Goal: Check status: Check status

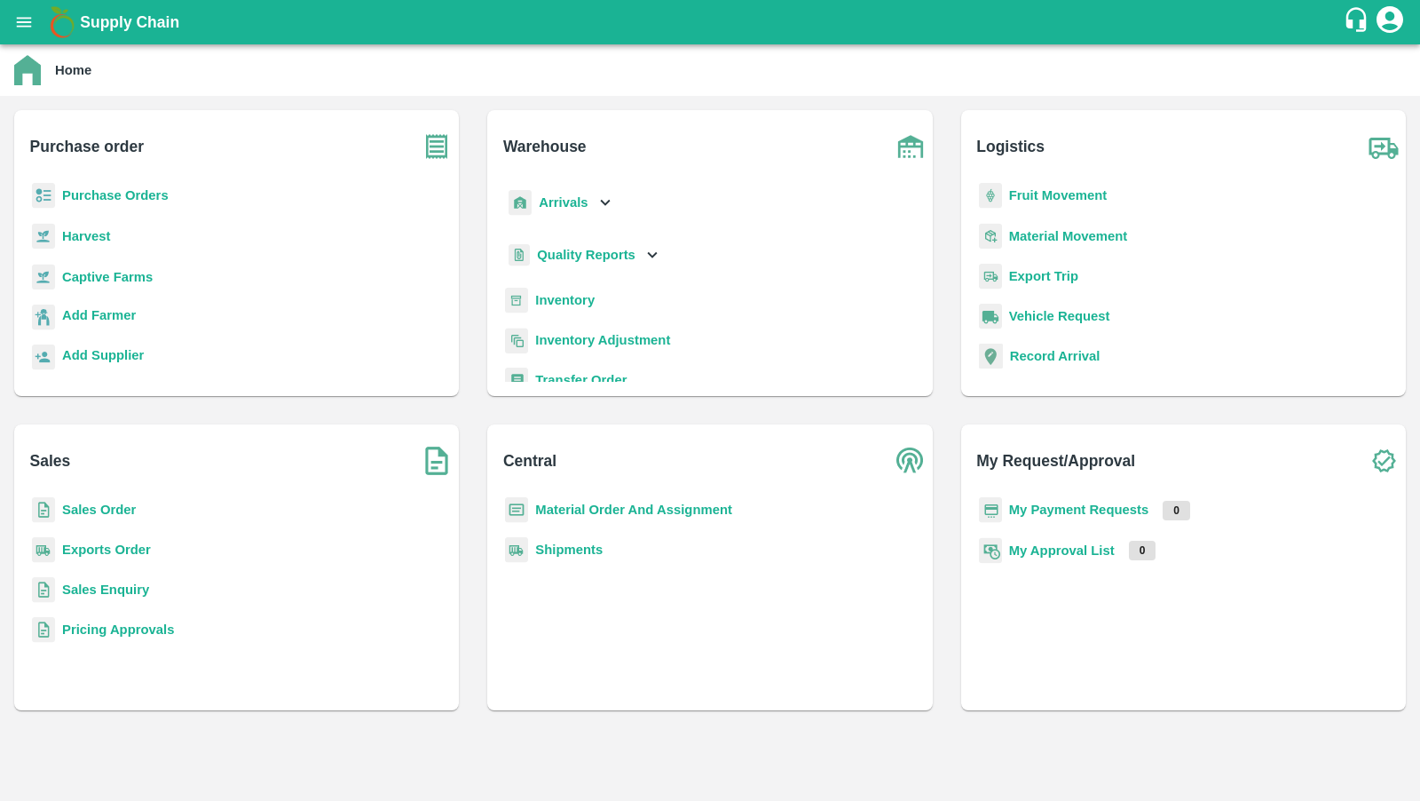
click at [81, 497] on div "Sales Order" at bounding box center [236, 517] width 416 height 40
click at [81, 506] on b "Sales Order" at bounding box center [99, 509] width 74 height 14
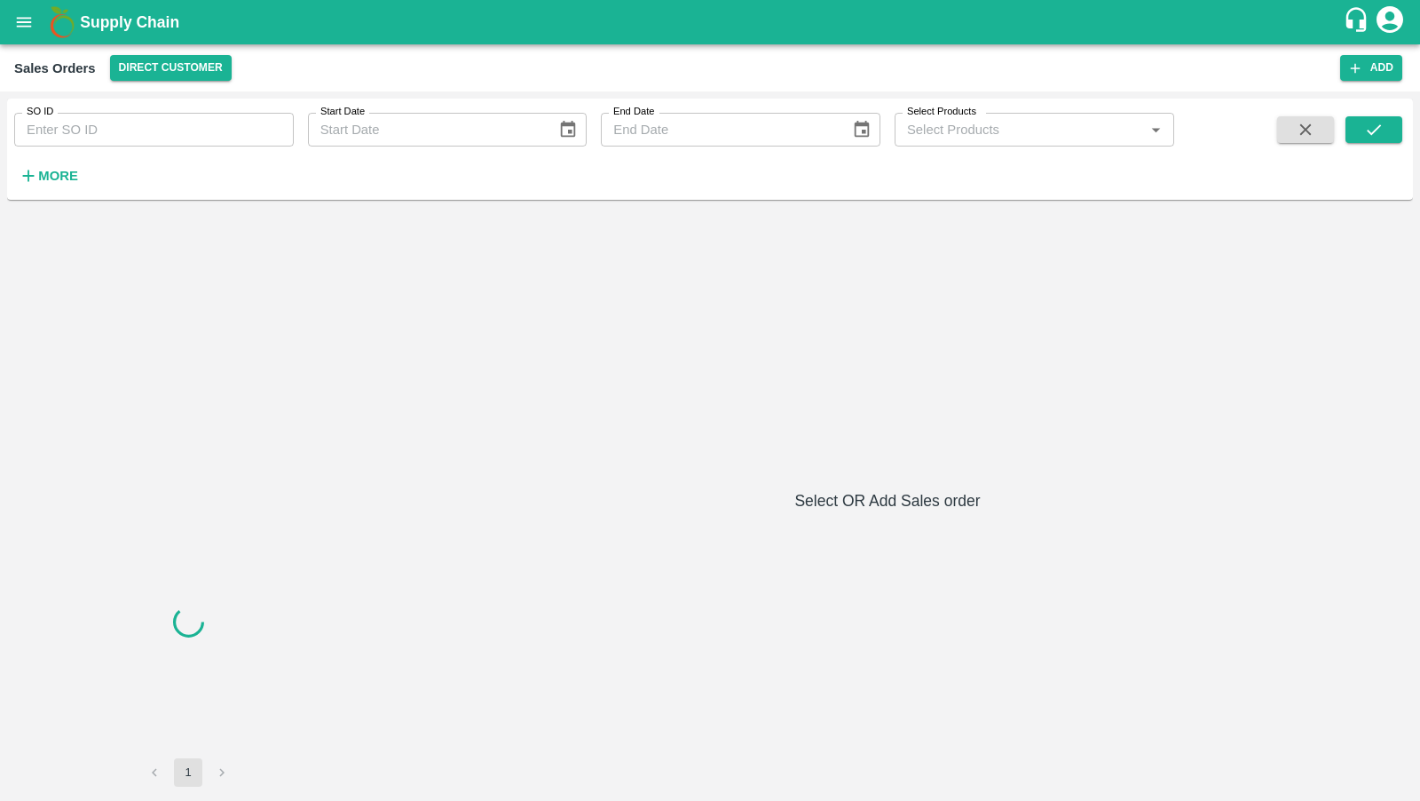
click at [198, 152] on div "SO ID SO ID Start Date Start Date End Date End Date Select Products Select Prod…" at bounding box center [587, 145] width 1174 height 92
click at [198, 122] on input "SO ID" at bounding box center [154, 130] width 280 height 34
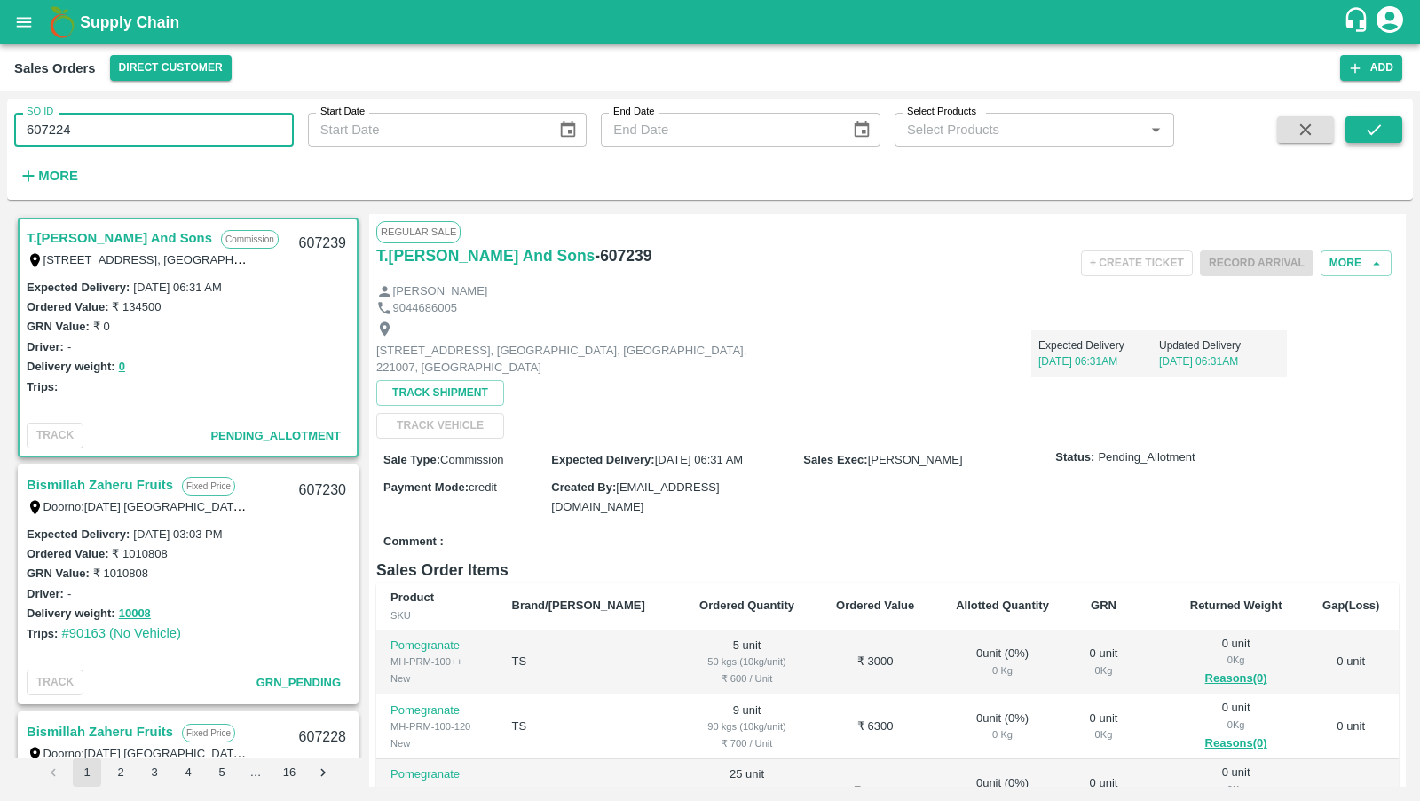
type input "607224"
click at [1388, 134] on button "submit" at bounding box center [1374, 129] width 57 height 27
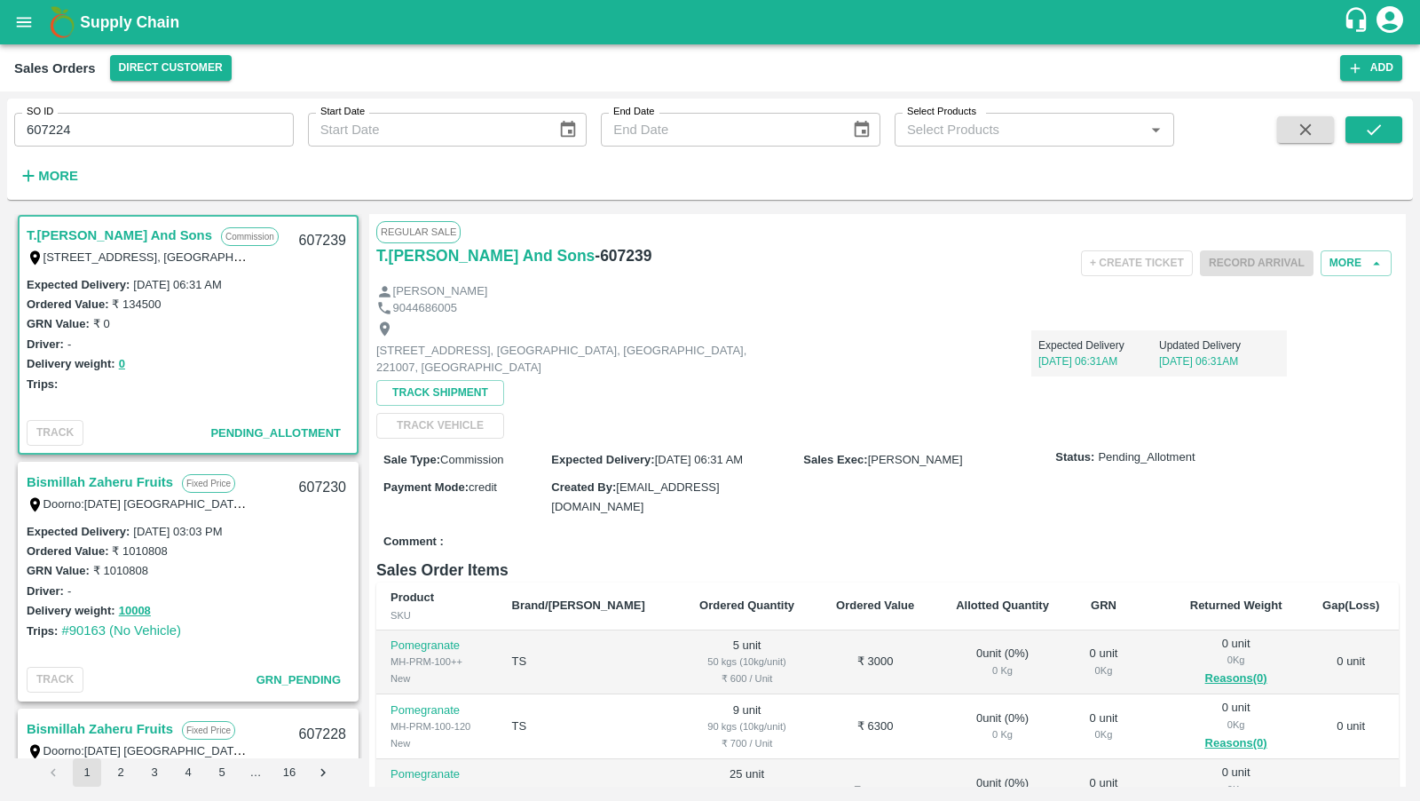
click at [1381, 114] on div "SO ID 607224 SO ID Start Date Start Date End Date End Date Select Products Sele…" at bounding box center [710, 149] width 1406 height 87
click at [1381, 125] on icon "submit" at bounding box center [1374, 130] width 20 height 20
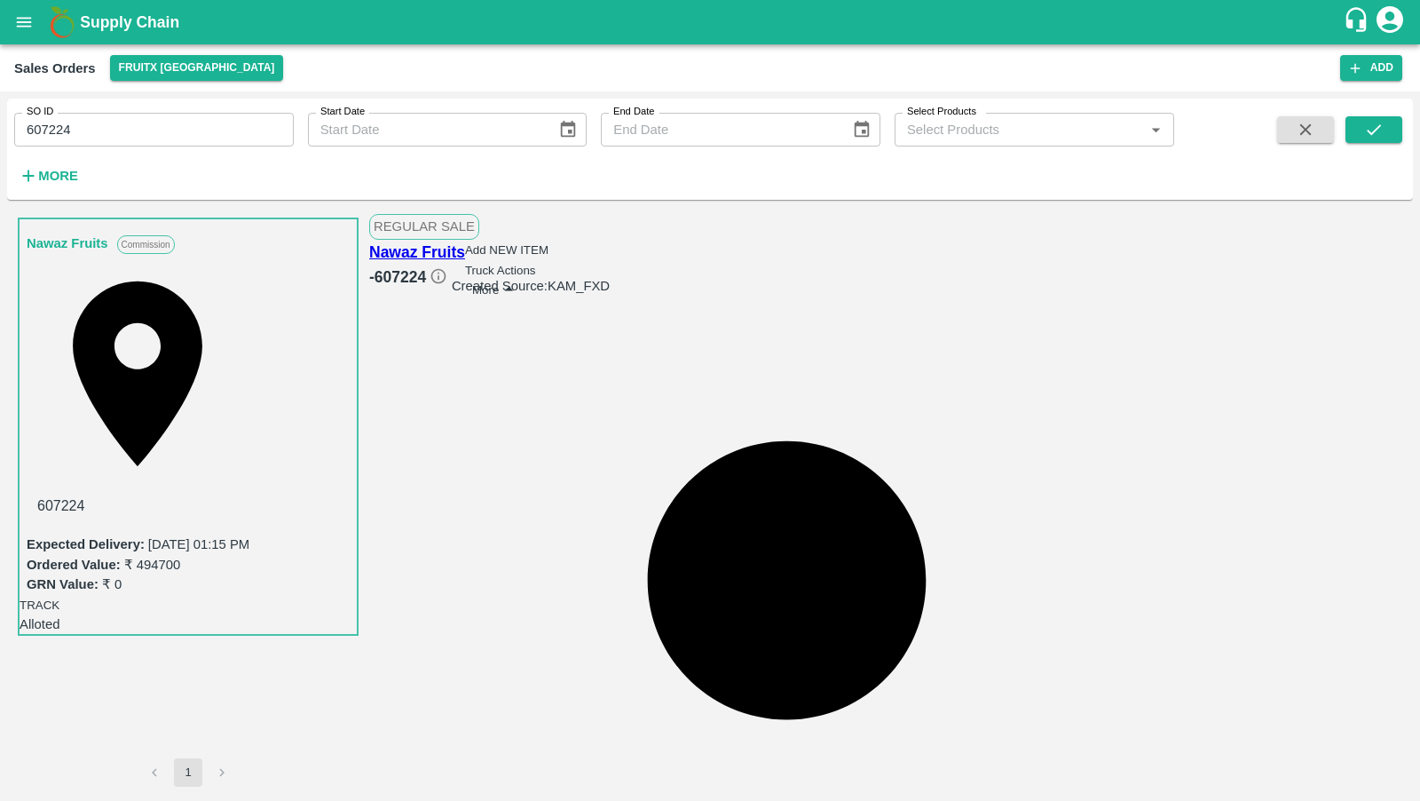
click at [447, 267] on icon at bounding box center [439, 276] width 18 height 18
click at [519, 279] on button "More" at bounding box center [495, 290] width 47 height 22
click at [1299, 310] on ul "Clone Edit View Logs" at bounding box center [1299, 290] width 177 height 40
click at [536, 264] on button "Truck Actions" at bounding box center [500, 270] width 71 height 13
click at [876, 396] on div at bounding box center [710, 400] width 1420 height 801
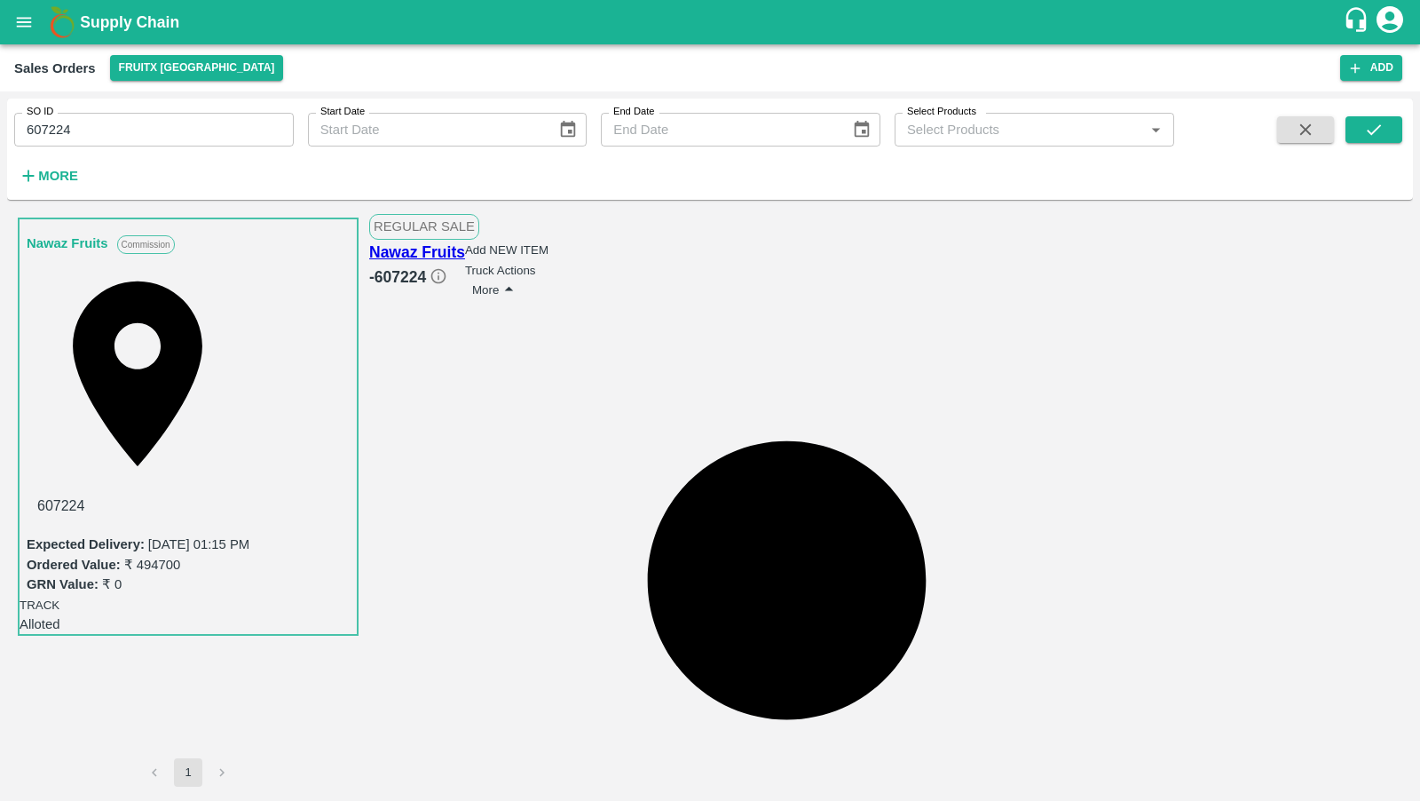
click at [536, 264] on button "Truck Actions" at bounding box center [500, 270] width 71 height 13
click at [834, 417] on div at bounding box center [710, 400] width 1420 height 801
click at [536, 264] on button "Truck Actions" at bounding box center [500, 270] width 71 height 13
click at [936, 349] on div at bounding box center [710, 400] width 1420 height 801
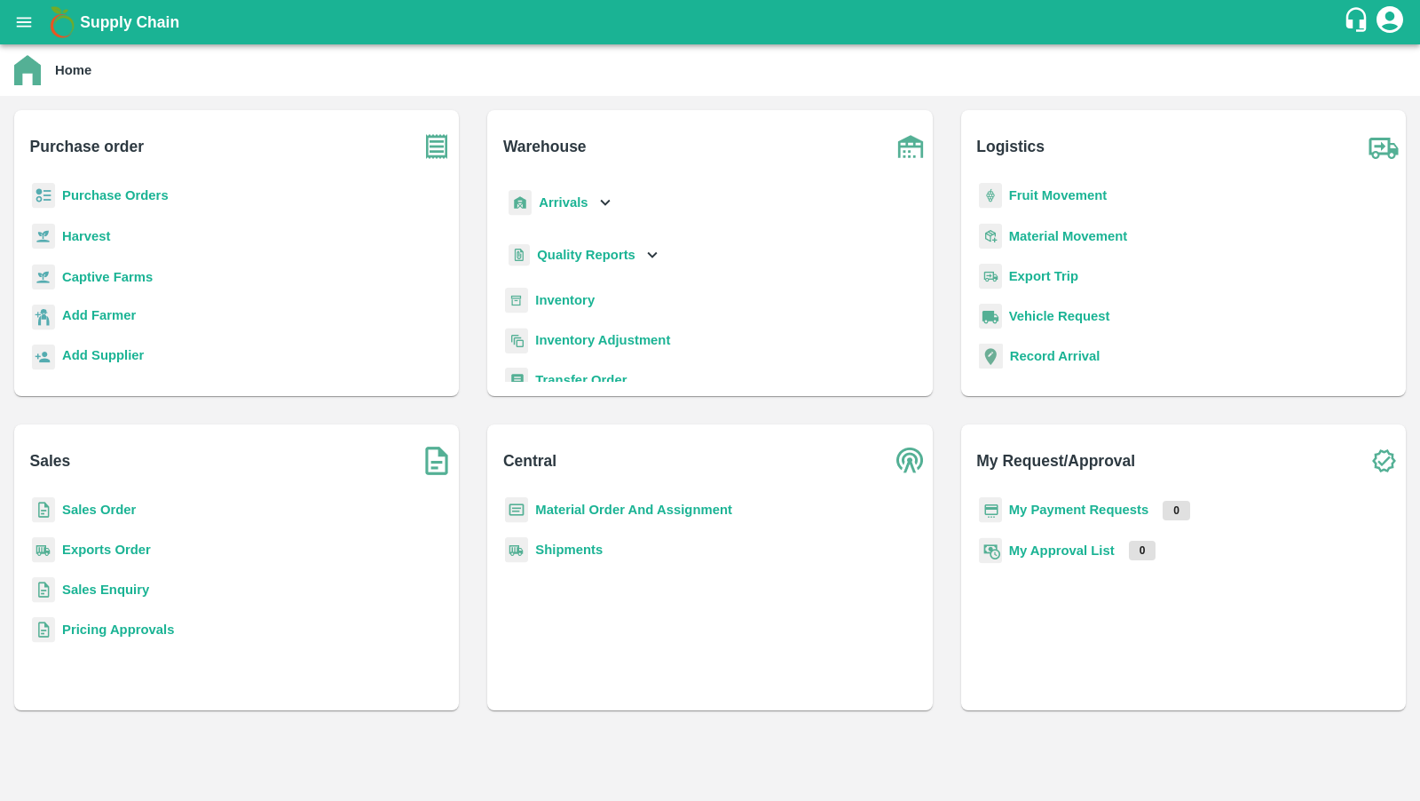
click at [109, 508] on b "Sales Order" at bounding box center [99, 509] width 74 height 14
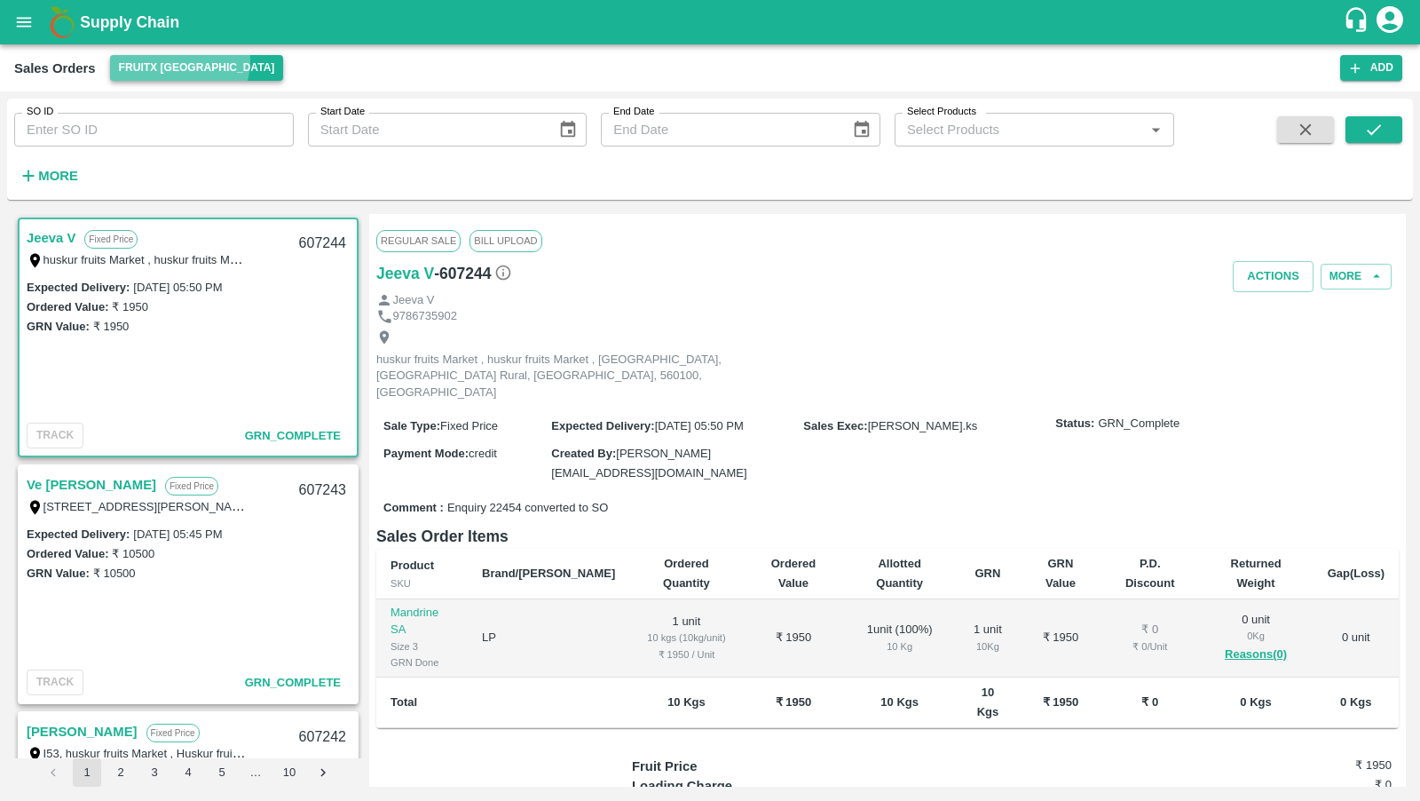
click at [178, 60] on button "FruitX [GEOGRAPHIC_DATA]" at bounding box center [197, 68] width 174 height 26
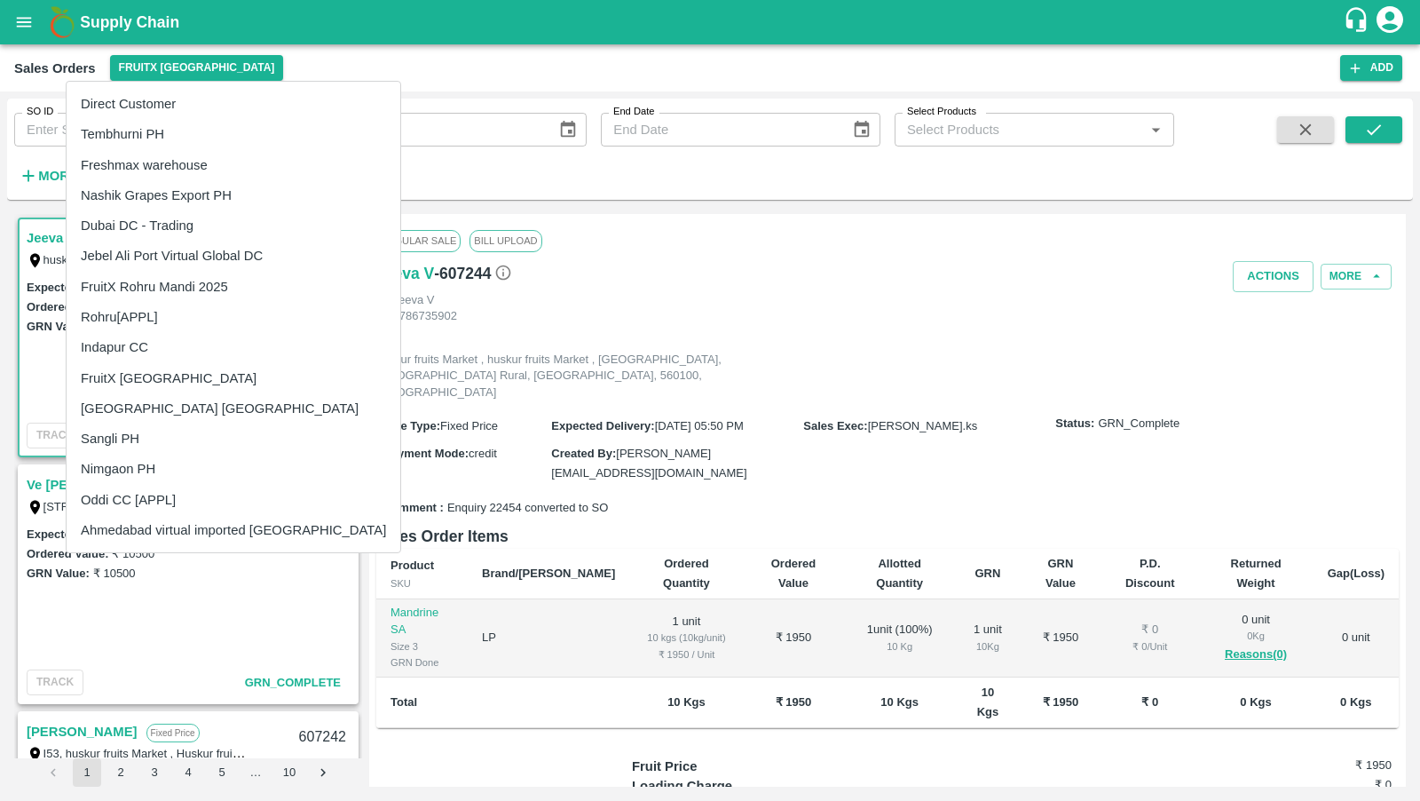
click at [169, 105] on li "Direct Customer" at bounding box center [234, 104] width 334 height 30
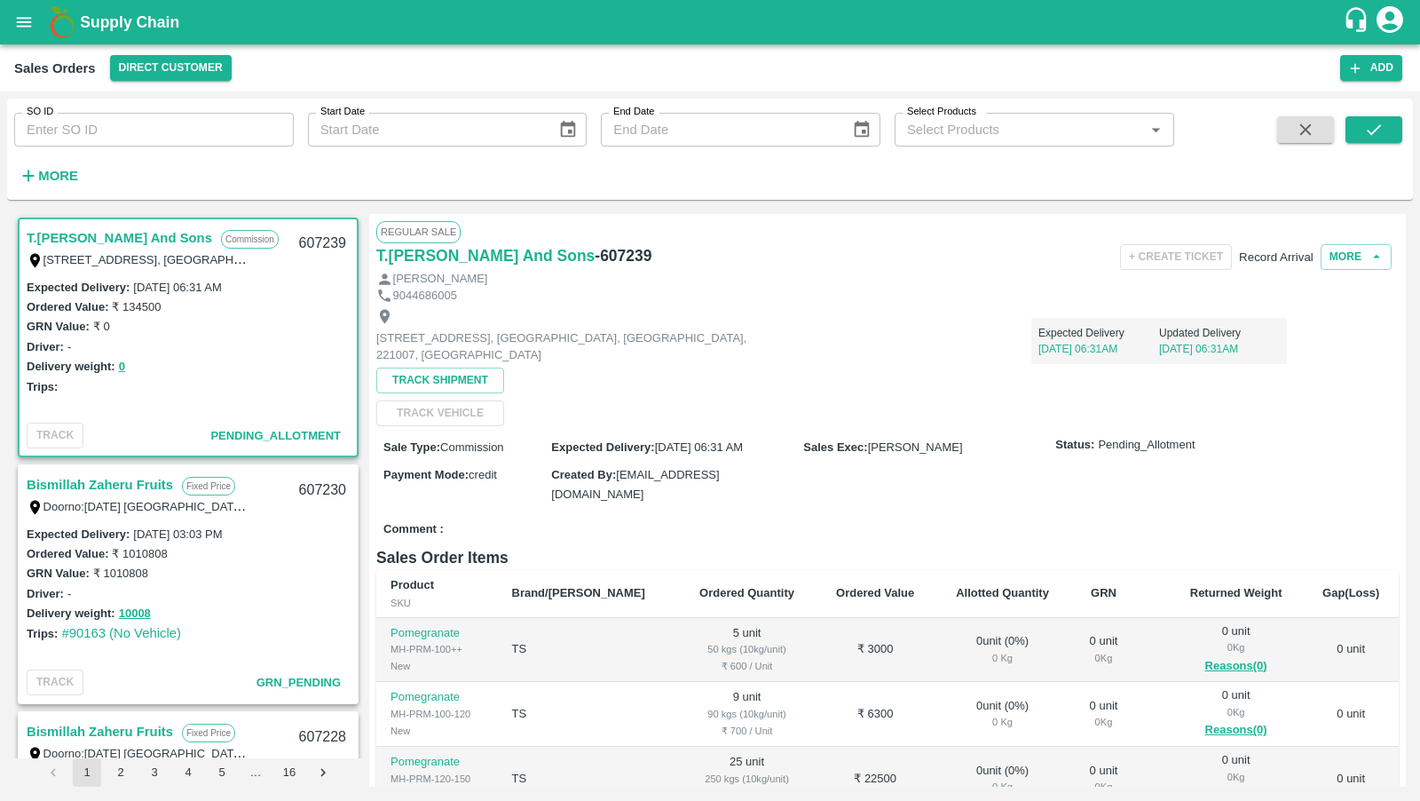
scroll to position [25, 0]
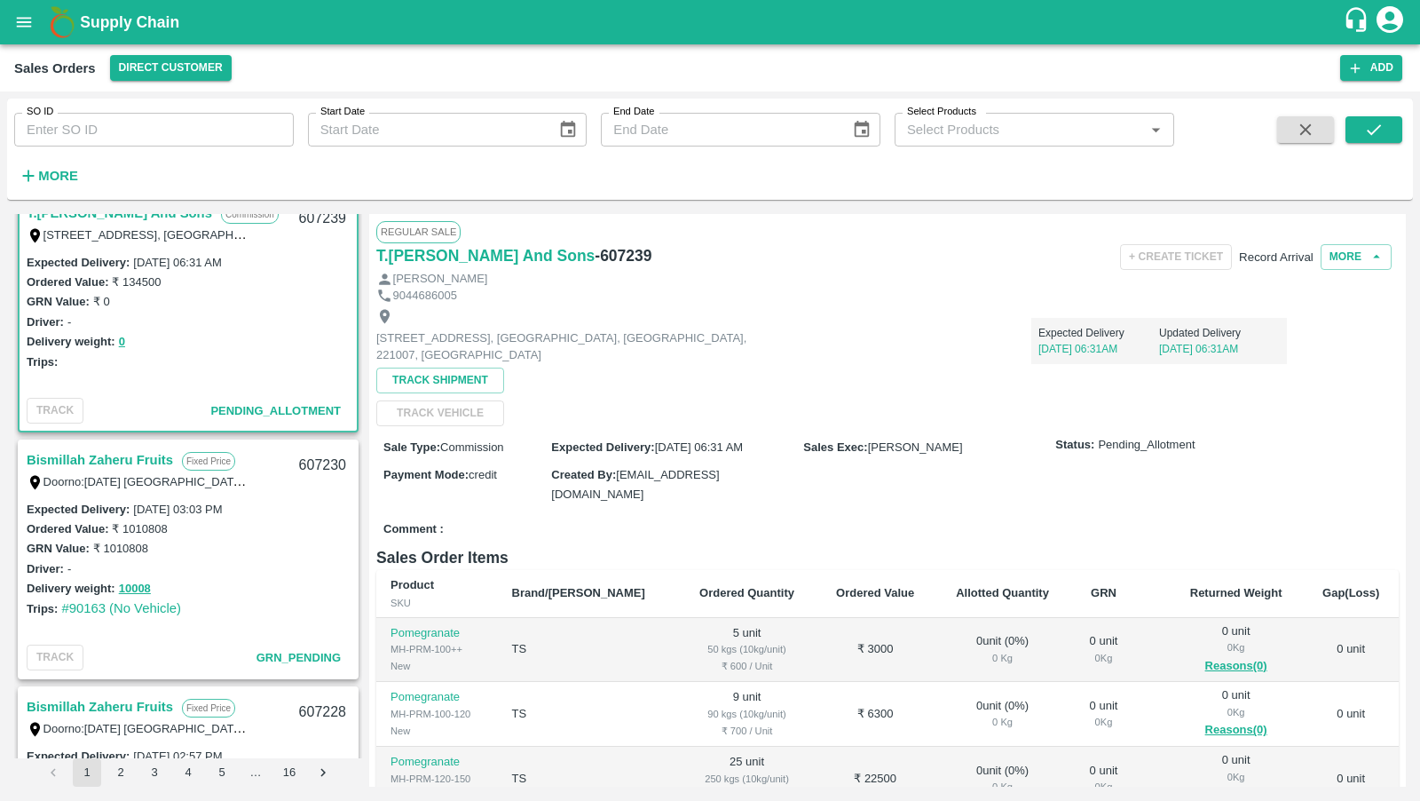
click at [123, 469] on link "Bismillah Zaheru Fruits" at bounding box center [100, 459] width 146 height 23
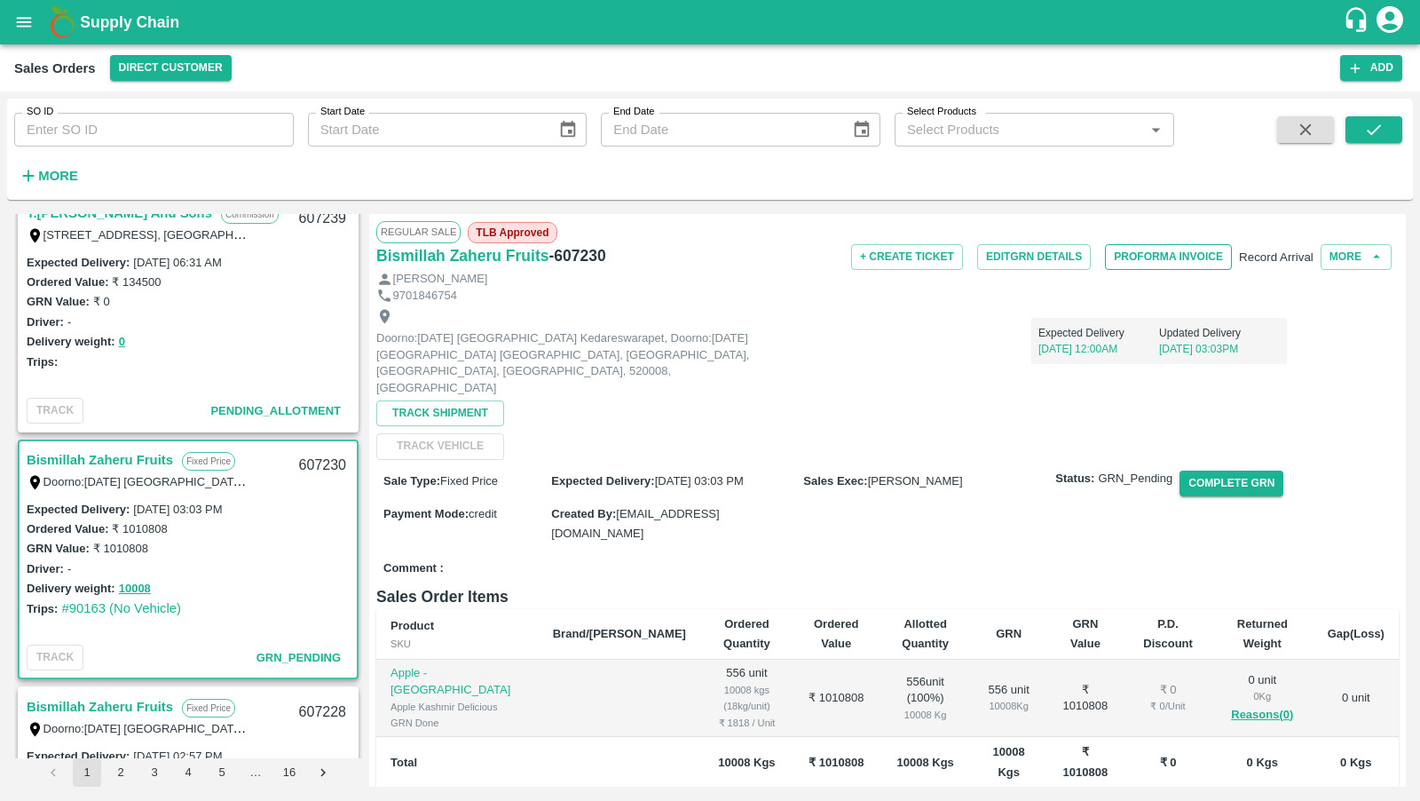
click at [1165, 263] on button "Proforma Invoice" at bounding box center [1168, 257] width 127 height 26
